Goal: Transaction & Acquisition: Purchase product/service

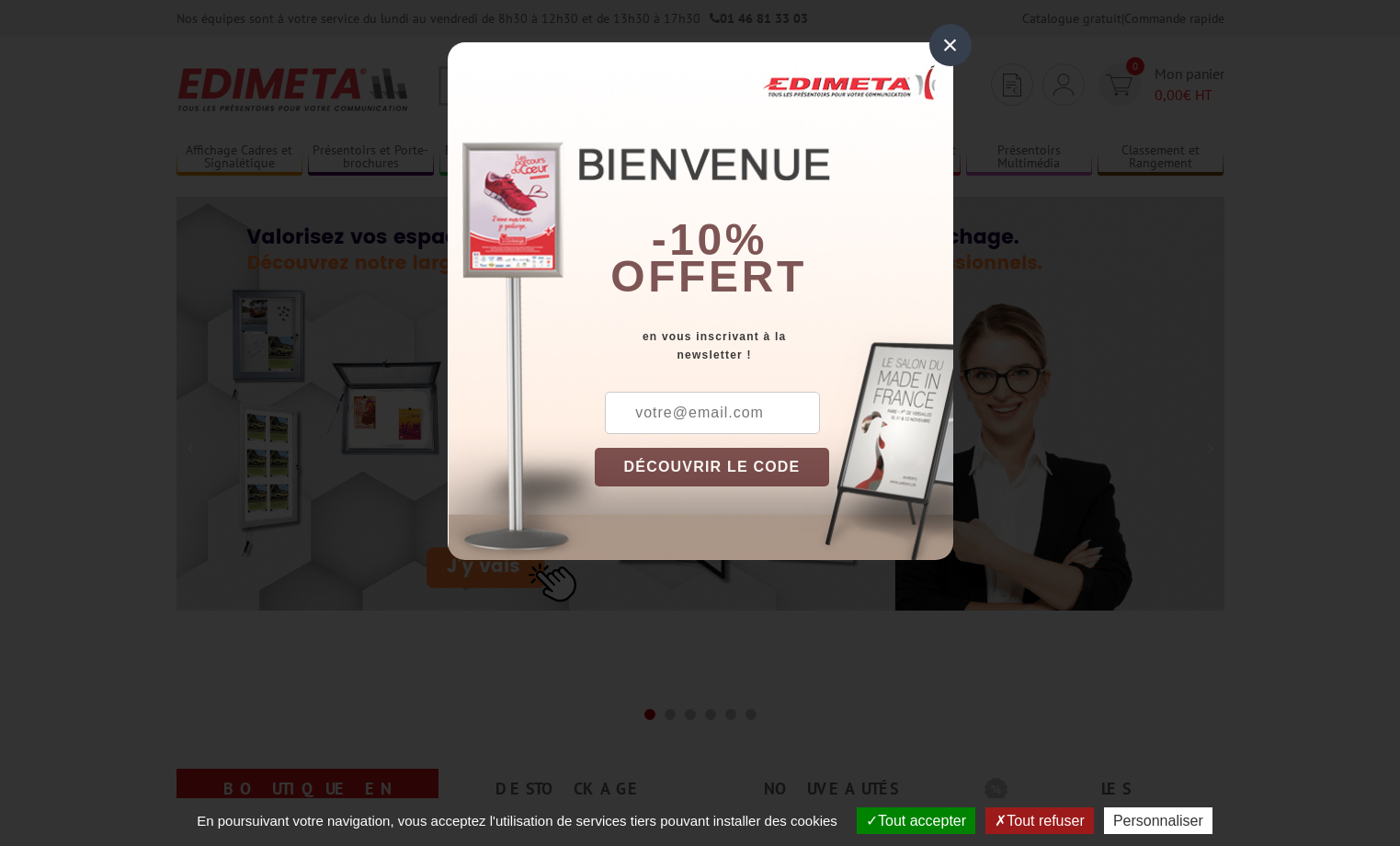
click at [942, 45] on div "×" at bounding box center [950, 45] width 43 height 43
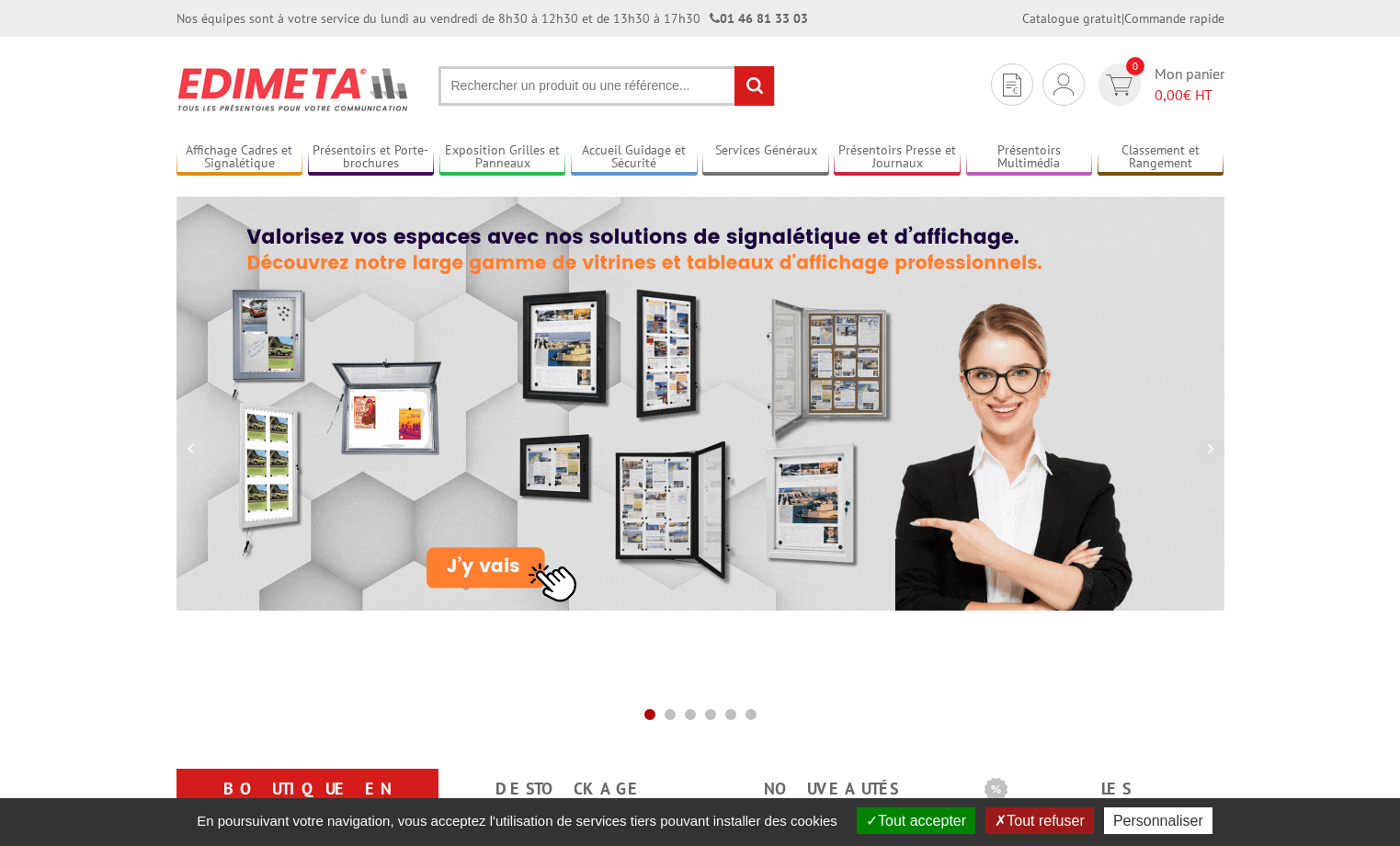
click at [551, 84] on input "text" at bounding box center [606, 86] width 336 height 40
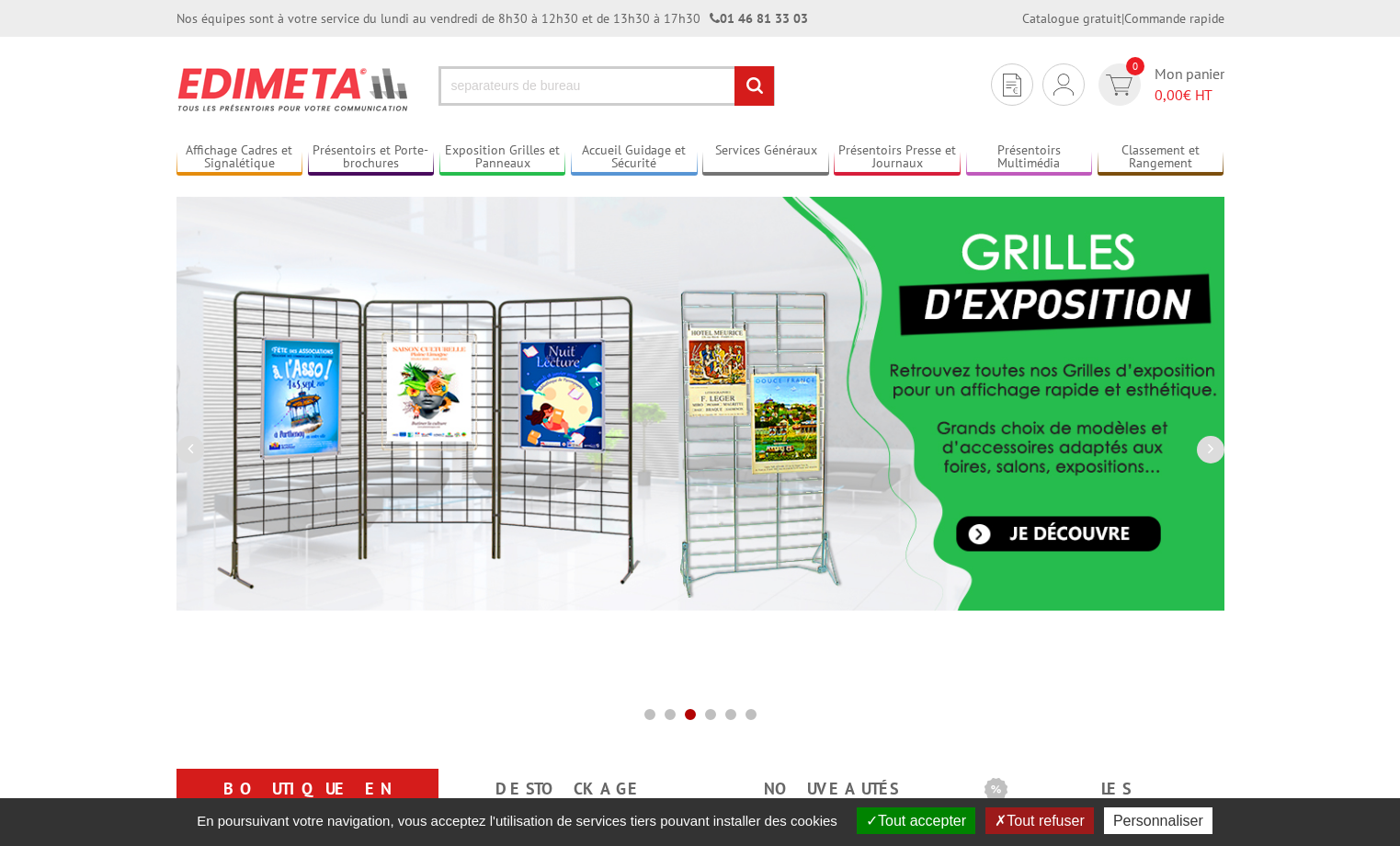
type input "separateurs de bureau"
click at [734, 66] on input "rechercher" at bounding box center [754, 86] width 40 height 40
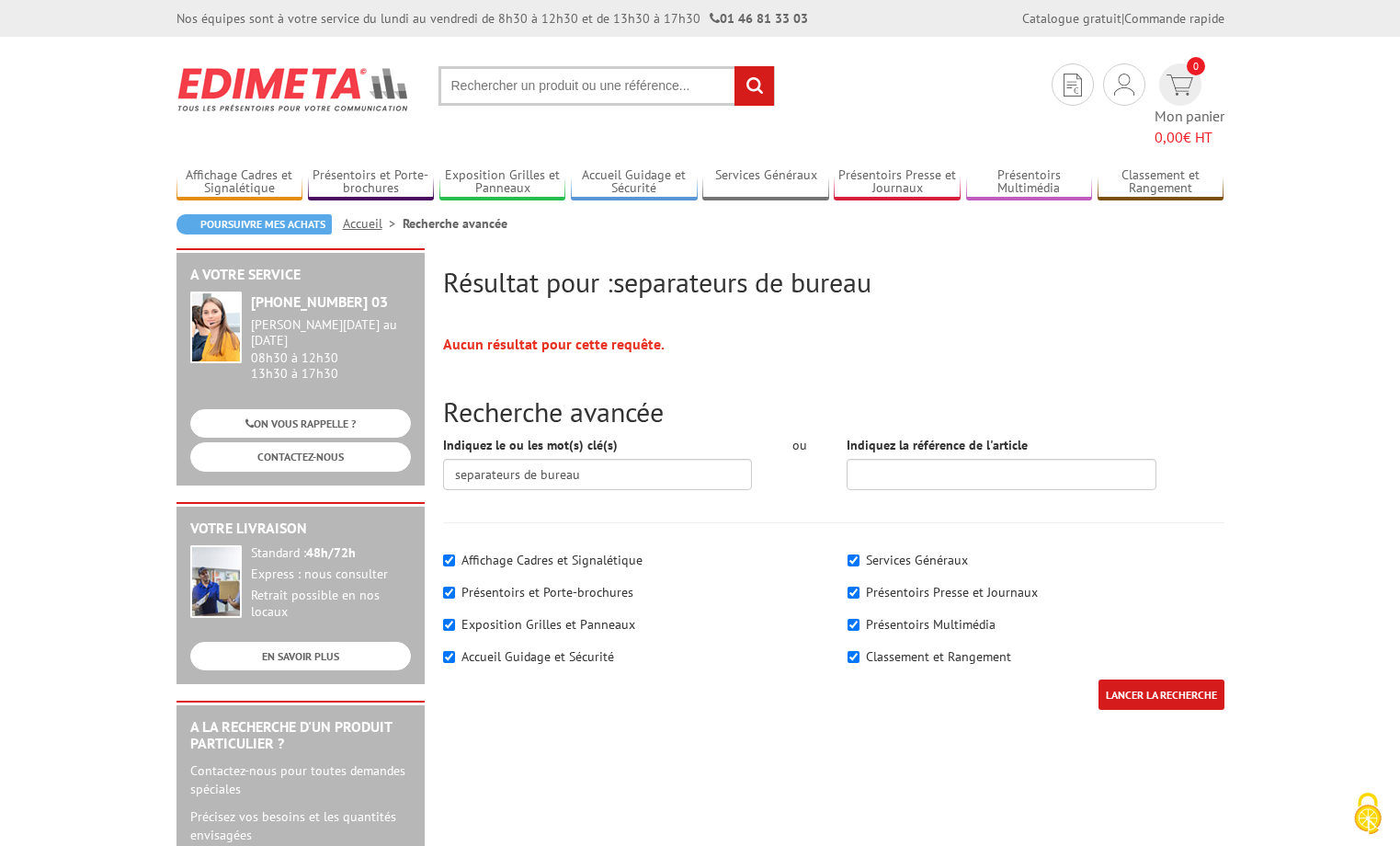
click at [565, 88] on input "text" at bounding box center [606, 86] width 336 height 40
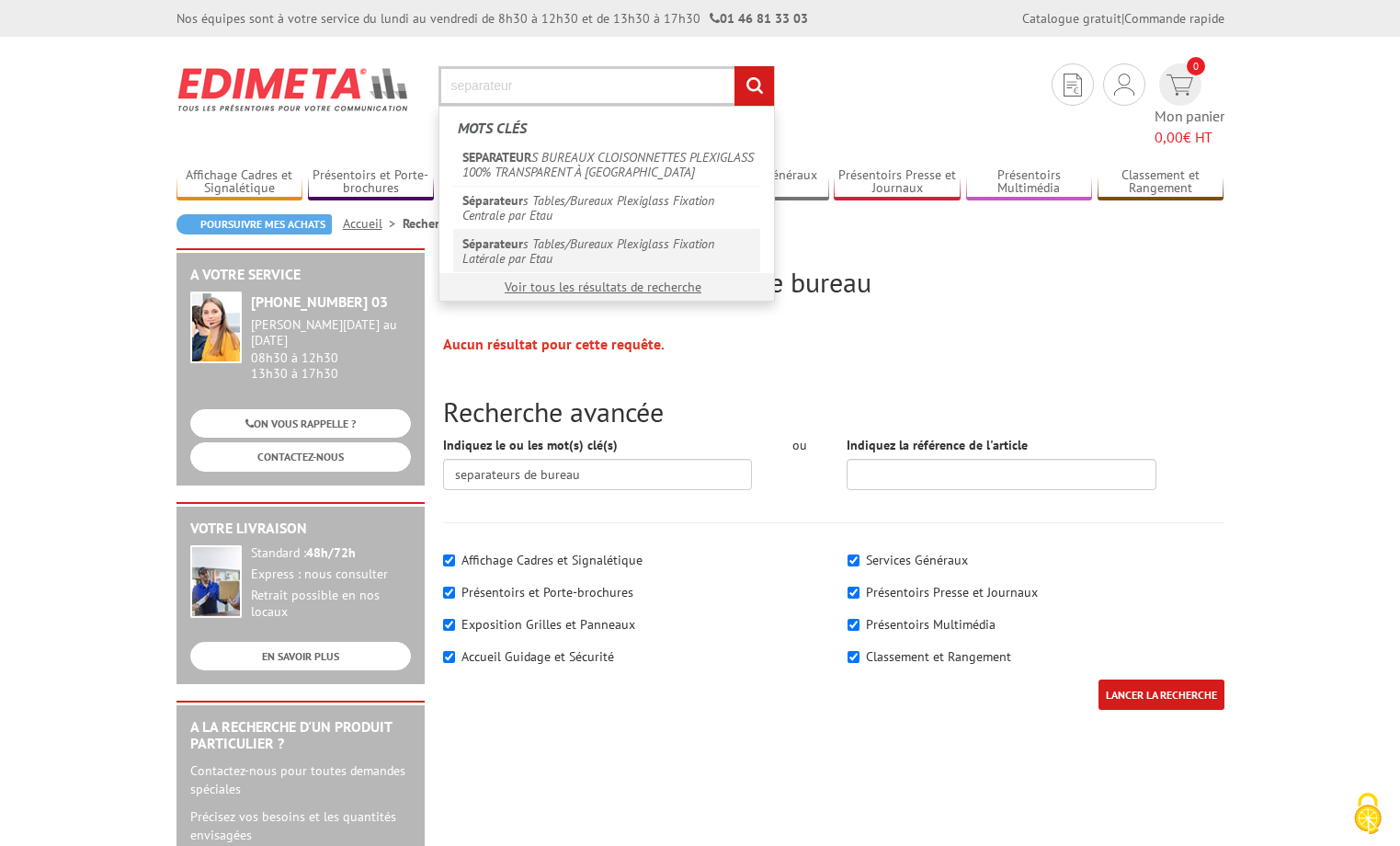
type input "separateur"
click at [580, 232] on link "Séparateur s Tables/Bureaux Plexiglass Fixation Latérale par Etau" at bounding box center [606, 251] width 307 height 44
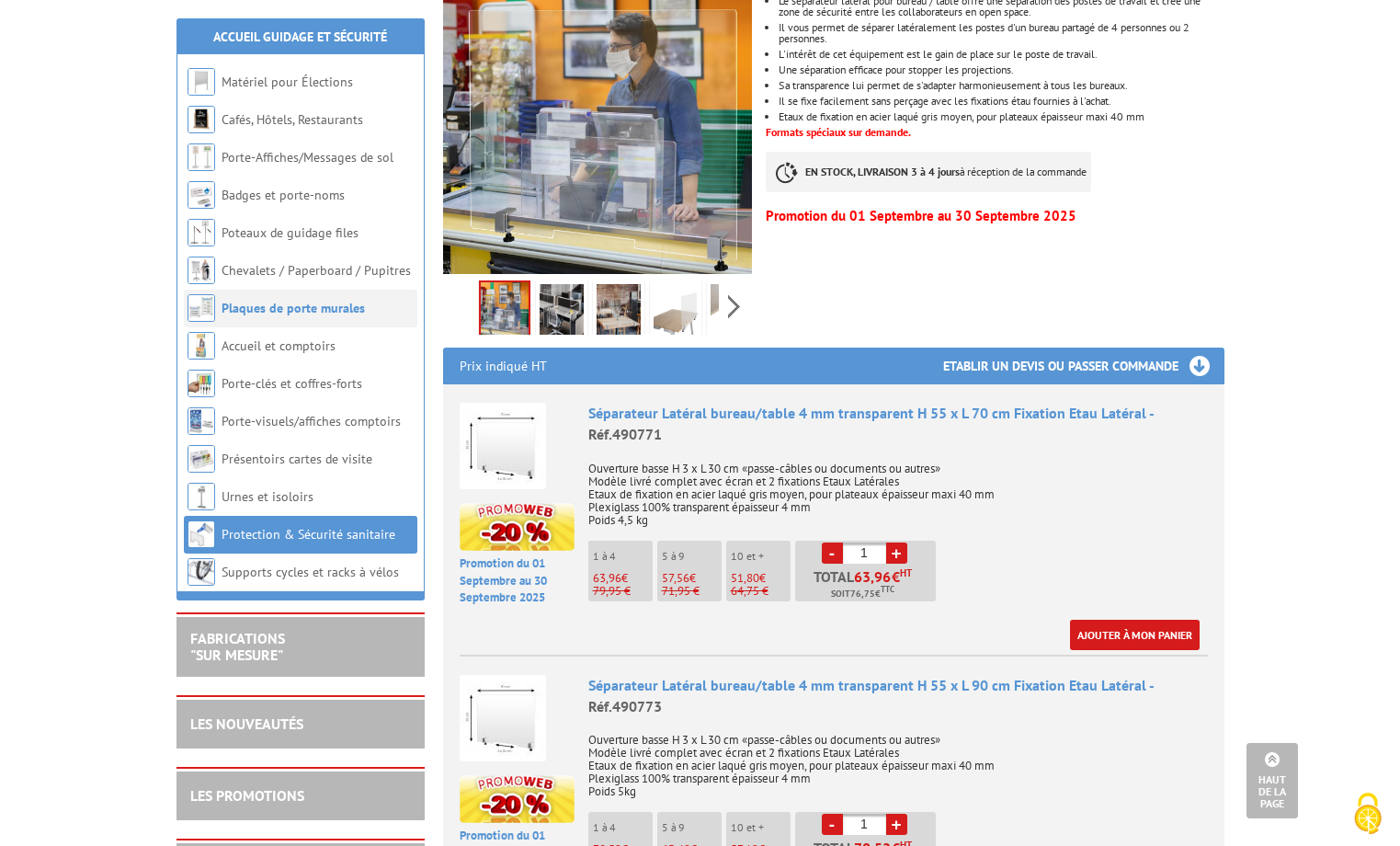
scroll to position [354, 0]
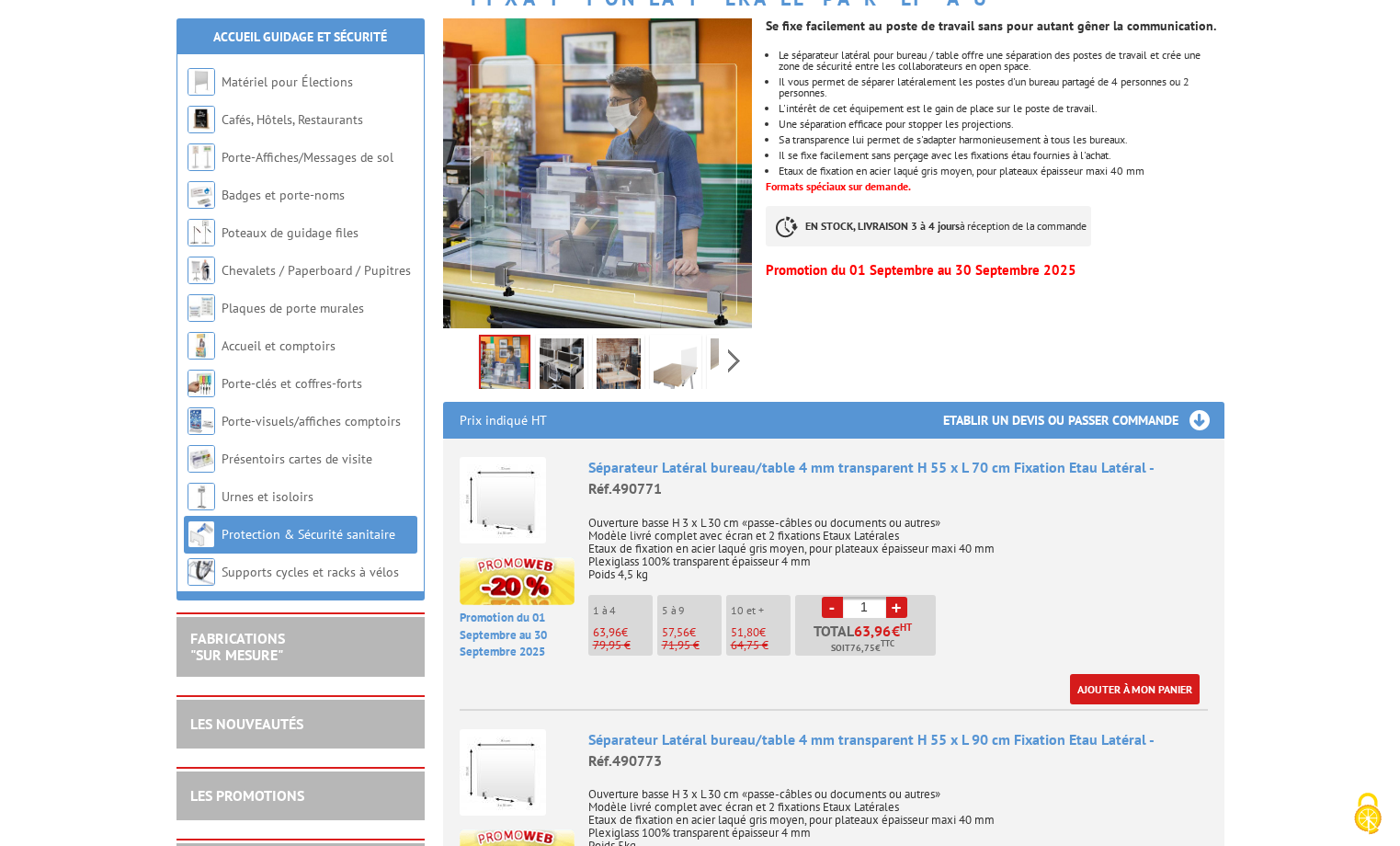
click at [326, 533] on link "Protection & Sécurité sanitaire" at bounding box center [308, 533] width 173 height 16
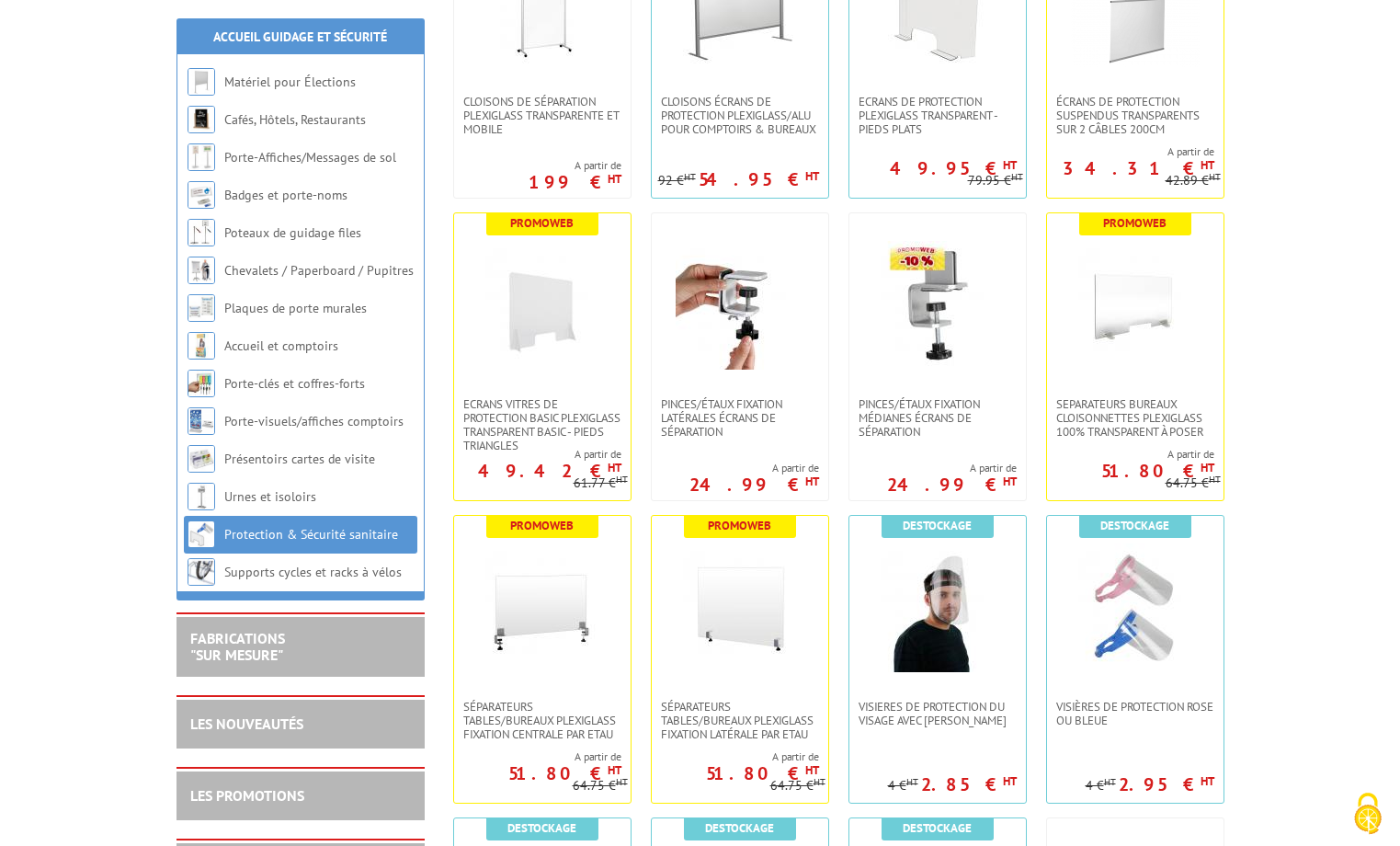
scroll to position [551, 0]
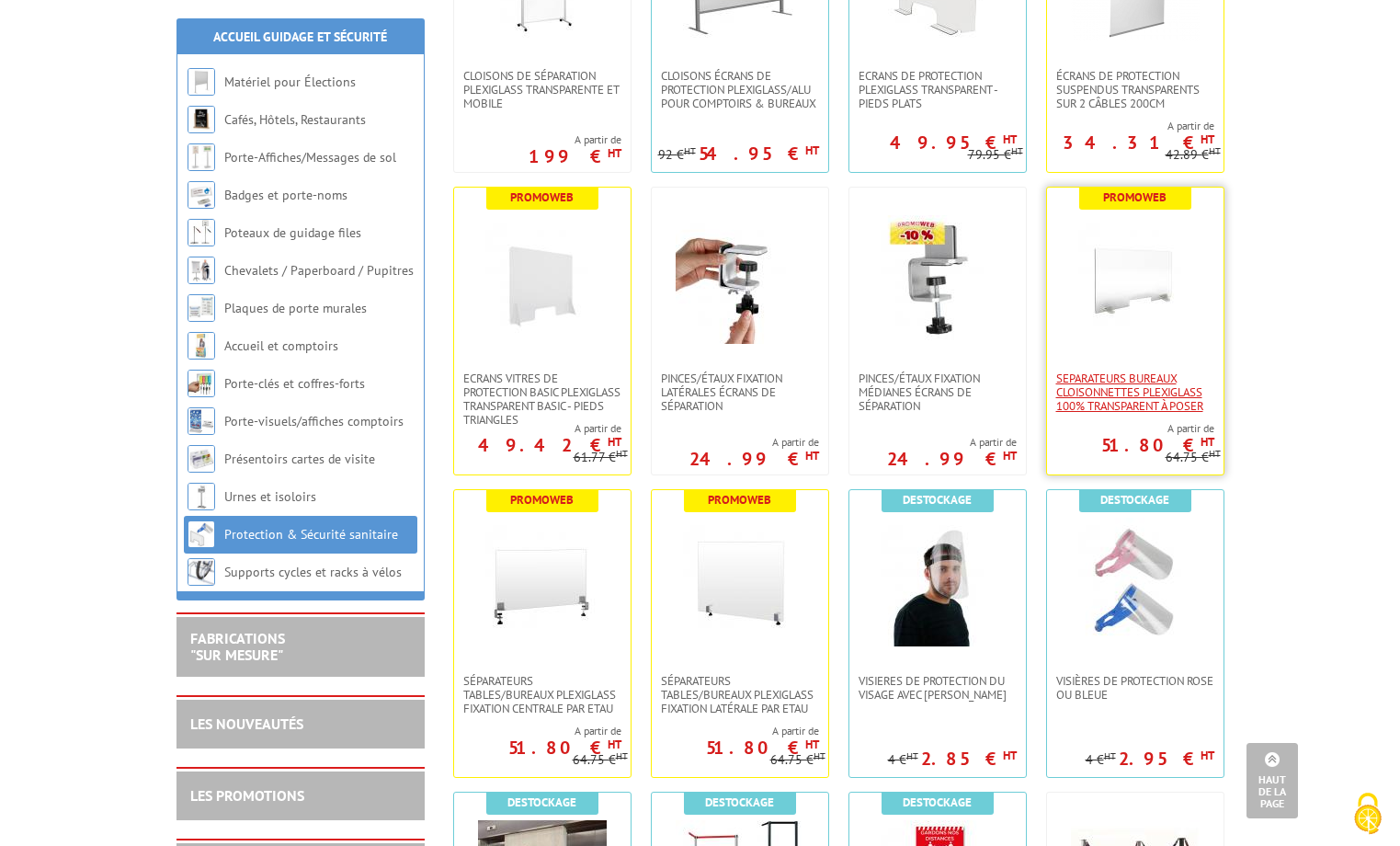
click at [1138, 387] on span "SEPARATEURS BUREAUX CLOISONNETTES PLEXIGLASS 100% TRANSPARENT À POSER" at bounding box center [1135, 392] width 158 height 42
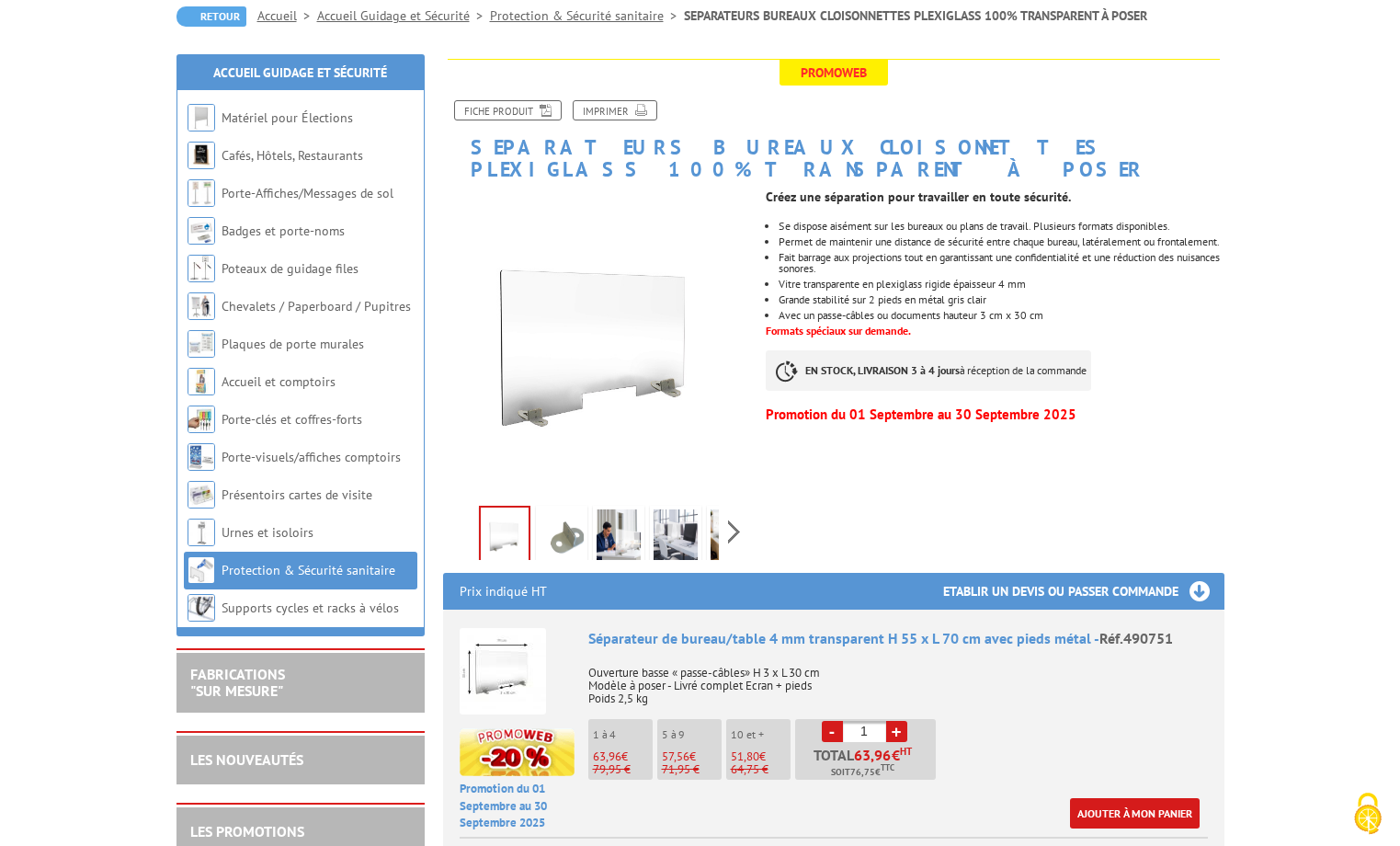
scroll to position [184, 0]
click at [617, 515] on img at bounding box center [619, 537] width 45 height 57
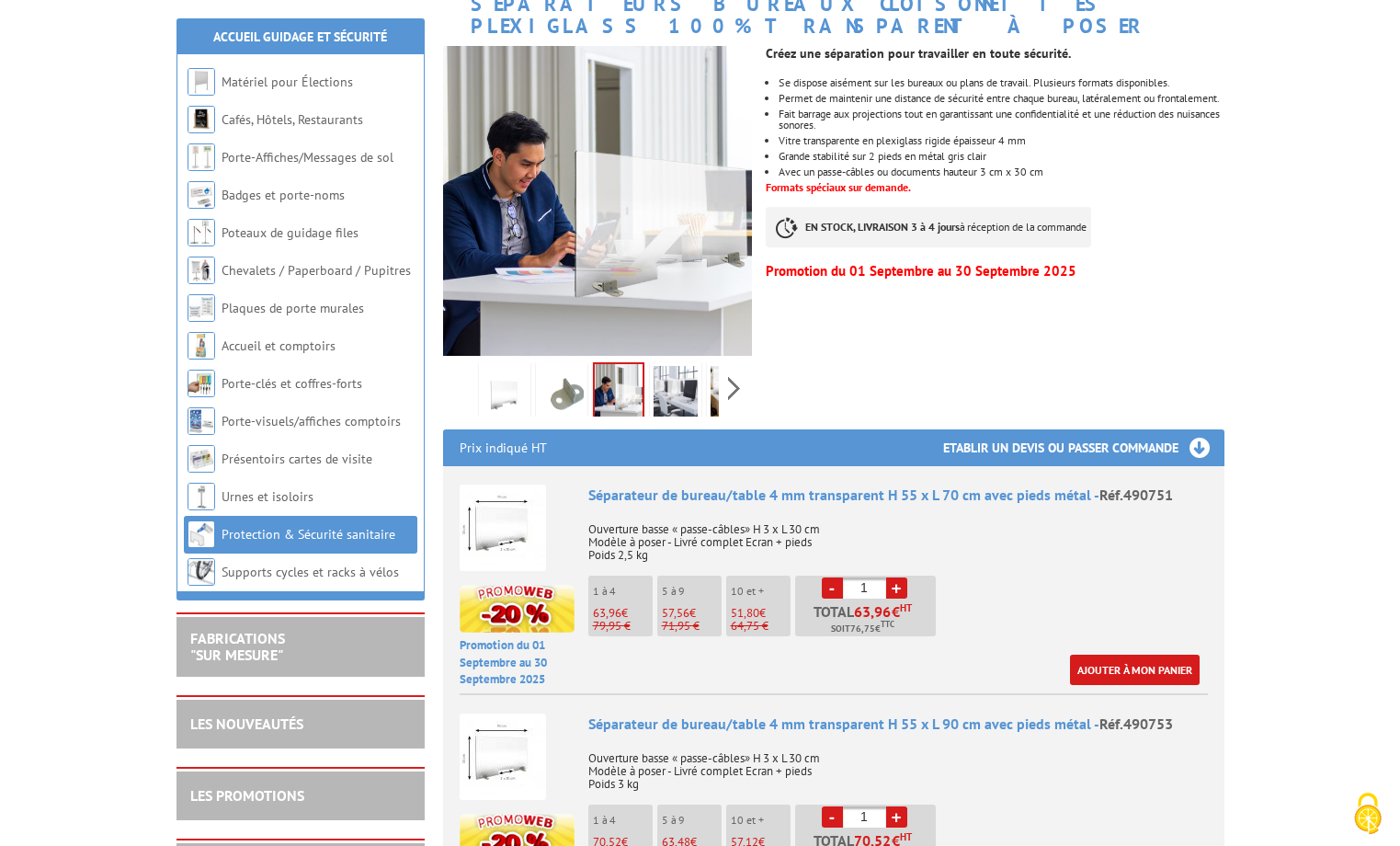
scroll to position [368, 0]
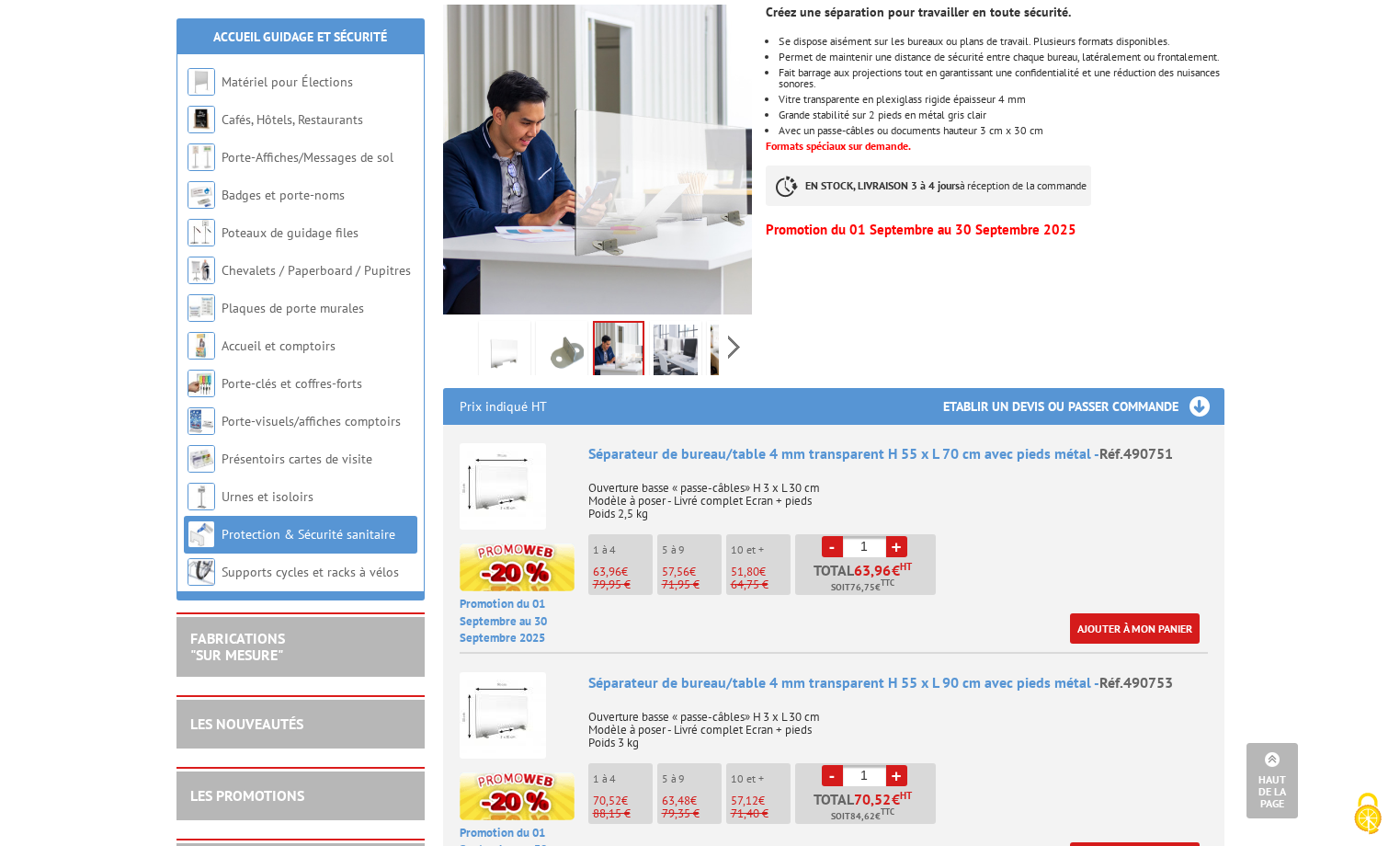
click at [610, 325] on img at bounding box center [619, 351] width 47 height 57
click at [681, 330] on img at bounding box center [675, 353] width 45 height 57
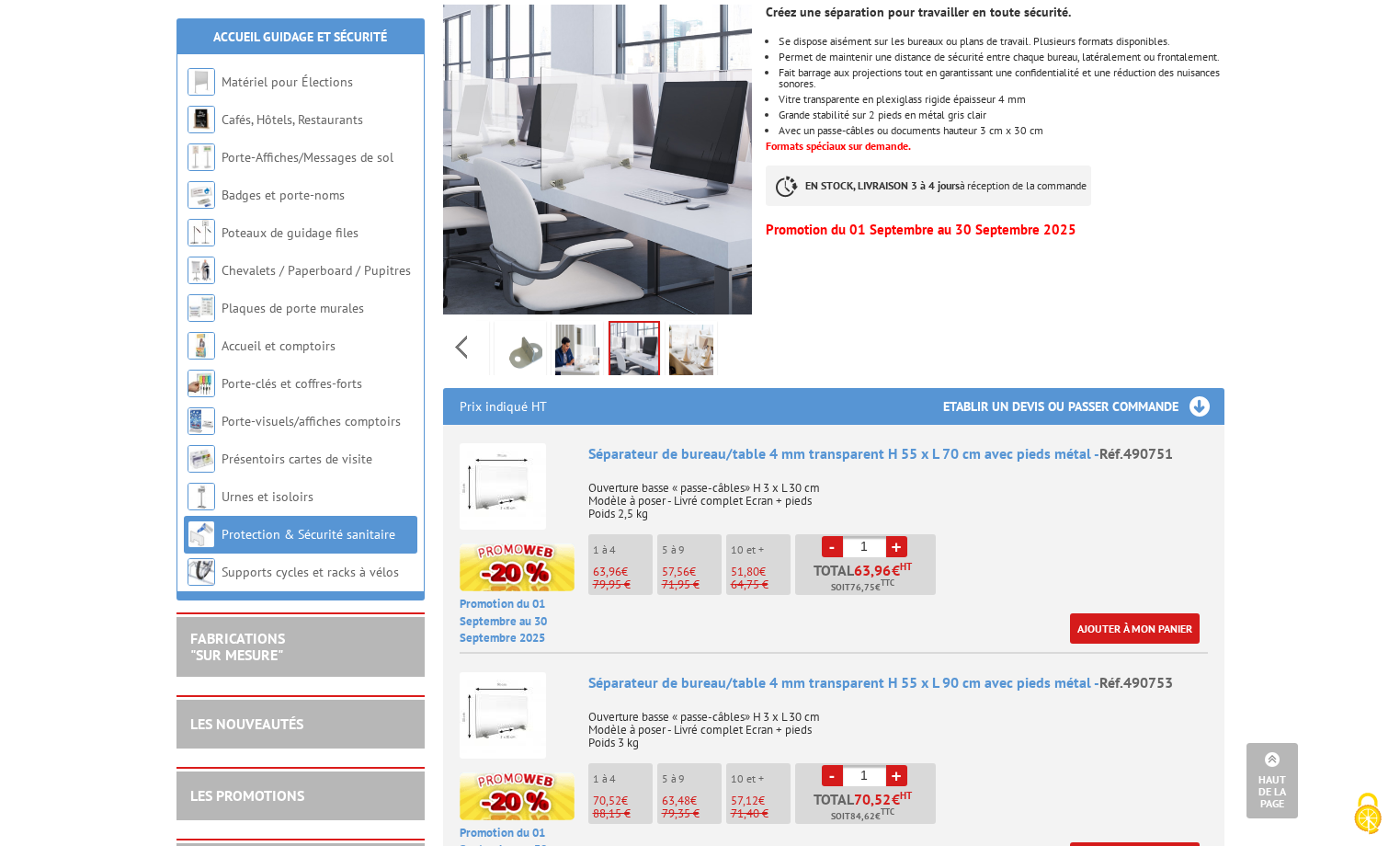
click at [736, 323] on div "Previous Next" at bounding box center [598, 347] width 310 height 64
drag, startPoint x: 671, startPoint y: 322, endPoint x: 680, endPoint y: 325, distance: 9.5
click at [671, 325] on img at bounding box center [691, 353] width 45 height 57
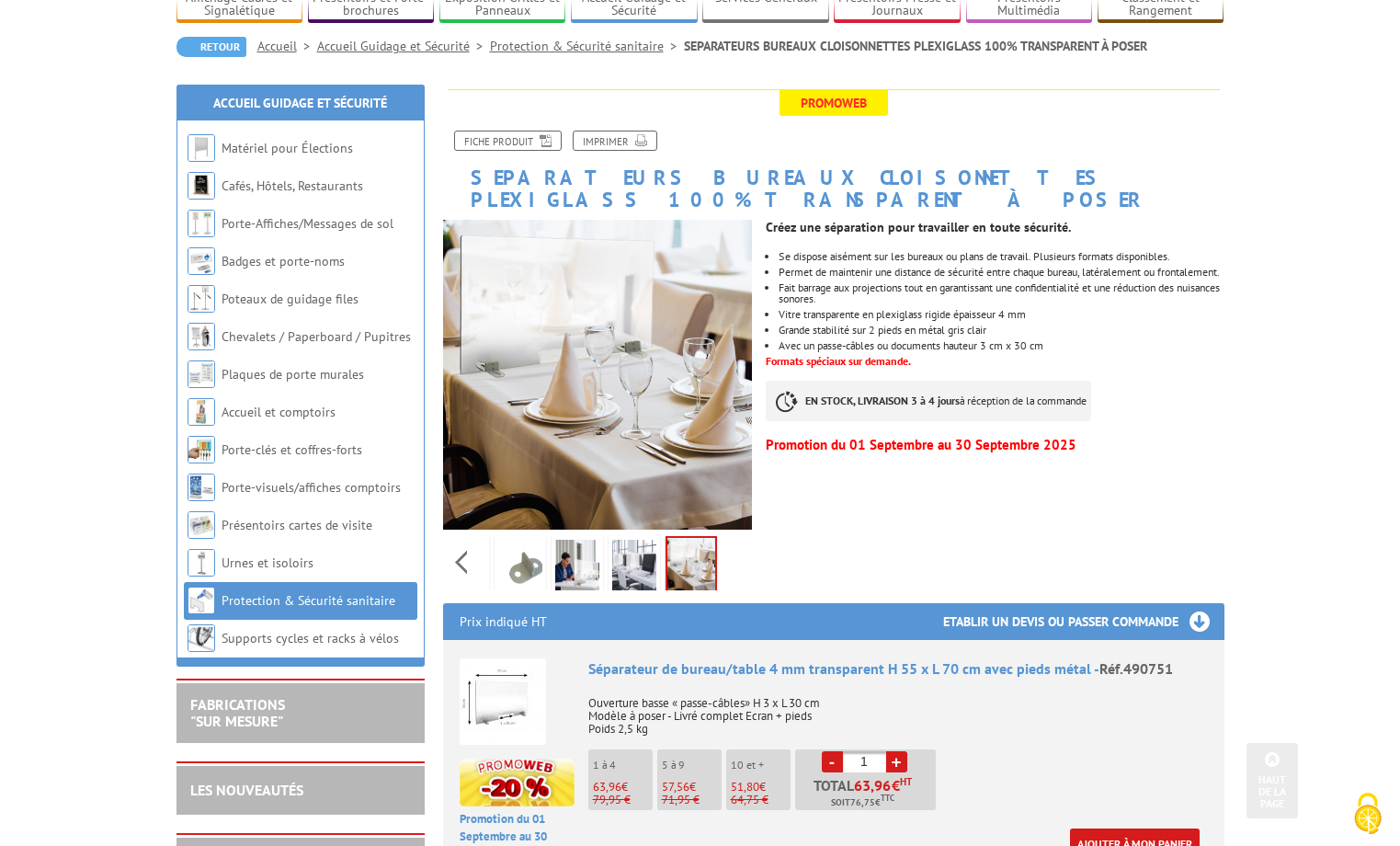
scroll to position [0, 0]
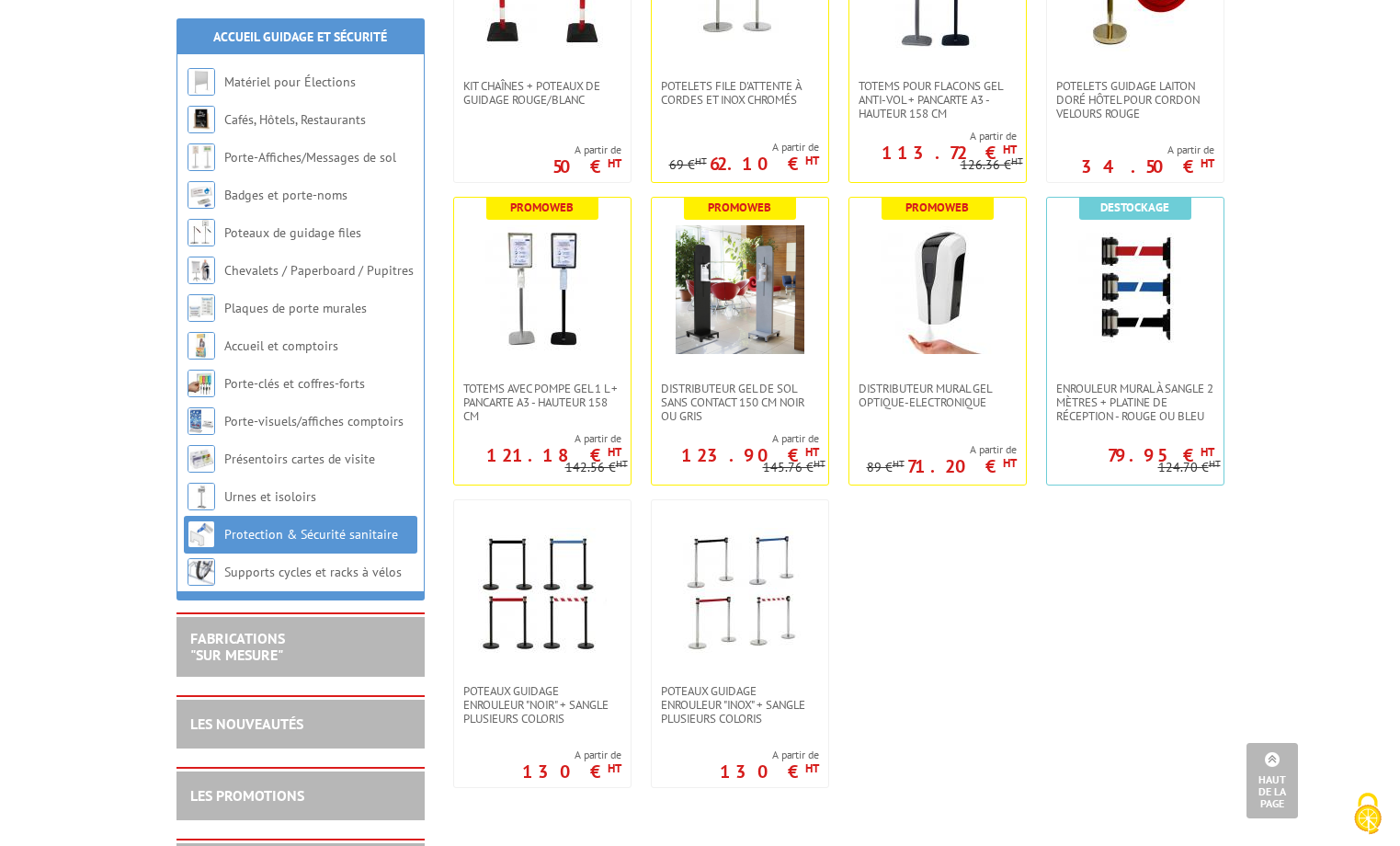
scroll to position [2270, 0]
